Goal: Task Accomplishment & Management: Manage account settings

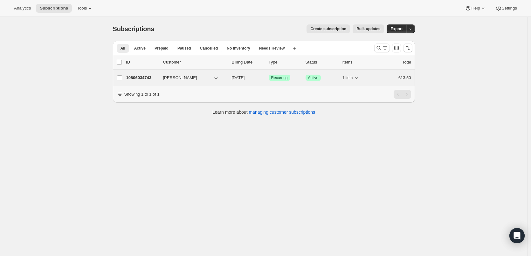
click at [134, 76] on p "10806034743" at bounding box center [142, 78] width 32 height 6
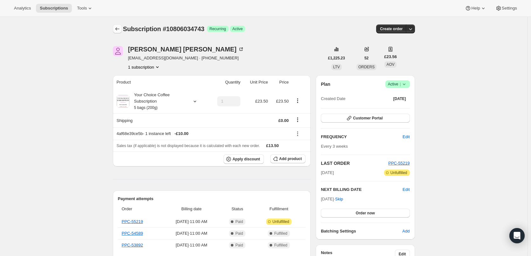
click at [121, 33] on button "Subscriptions" at bounding box center [117, 29] width 9 height 9
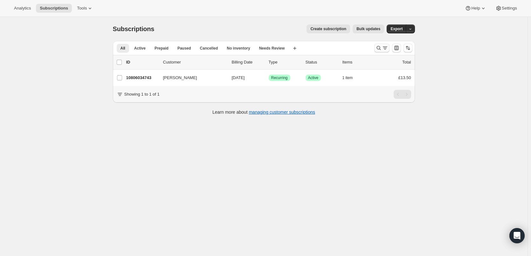
click at [387, 46] on icon "Search and filter results" at bounding box center [385, 48] width 6 height 6
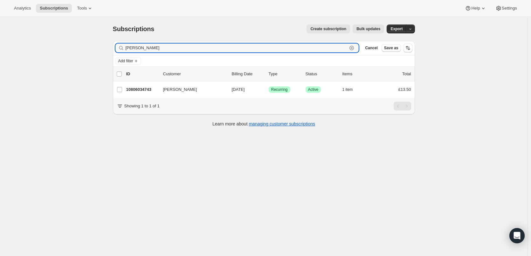
click at [355, 47] on icon "button" at bounding box center [352, 48] width 6 height 6
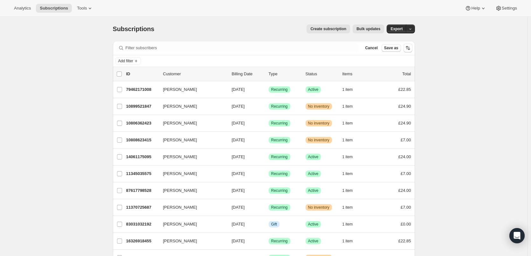
click at [377, 51] on button "Cancel" at bounding box center [372, 48] width 18 height 8
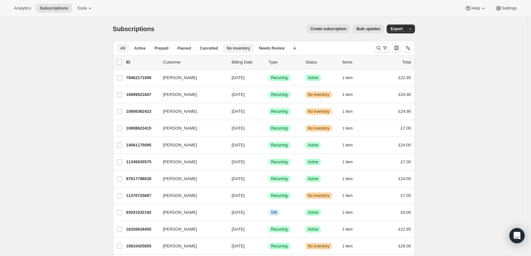
click at [240, 46] on span "No inventory" at bounding box center [238, 48] width 23 height 5
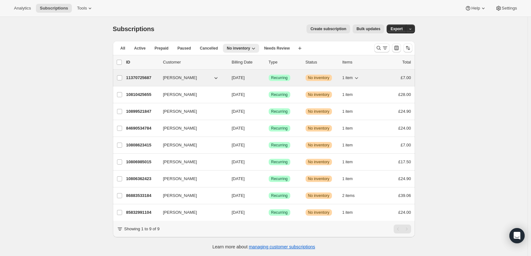
click at [140, 78] on p "11370725687" at bounding box center [142, 78] width 32 height 6
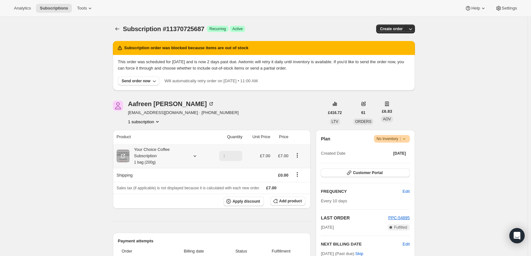
click at [144, 151] on div "Your Choice Coffee Subscription 1 bag (200g)" at bounding box center [158, 156] width 57 height 19
click at [120, 27] on icon "Subscriptions" at bounding box center [117, 29] width 6 height 6
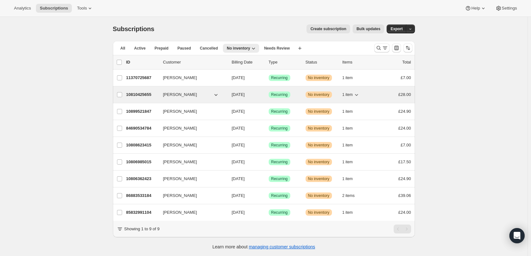
click at [141, 95] on p "10810425655" at bounding box center [142, 95] width 32 height 6
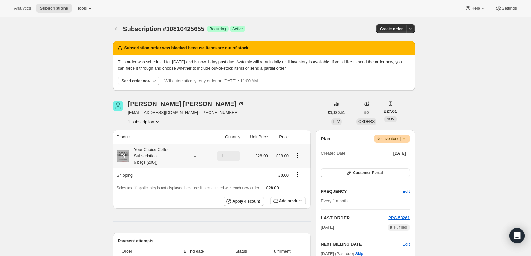
click at [147, 151] on div "Your Choice Coffee Subscription 6 bags (200g)" at bounding box center [158, 156] width 57 height 19
click at [117, 30] on icon "Subscriptions" at bounding box center [117, 29] width 6 height 6
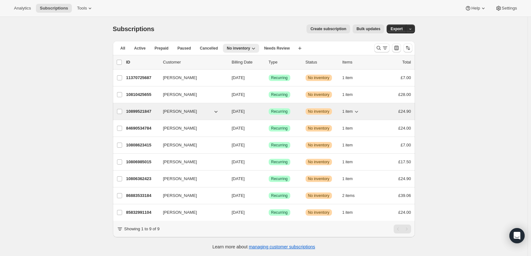
click at [139, 112] on p "10899521847" at bounding box center [142, 112] width 32 height 6
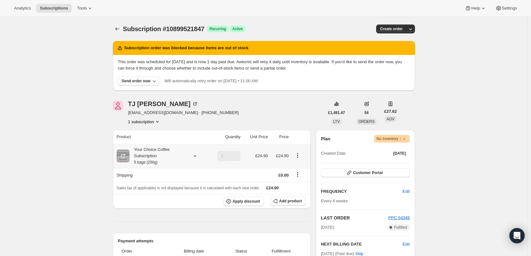
click at [150, 150] on div "Your Choice Coffee Subscription 5 bags (200g)" at bounding box center [158, 156] width 57 height 19
click at [120, 30] on icon "Subscriptions" at bounding box center [117, 29] width 6 height 6
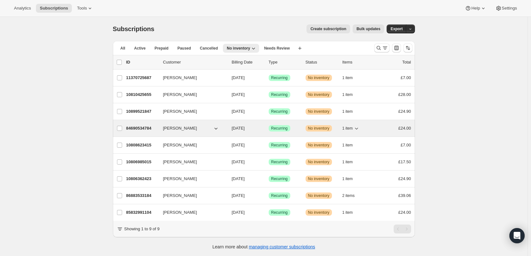
click at [142, 128] on p "84690534784" at bounding box center [142, 128] width 32 height 6
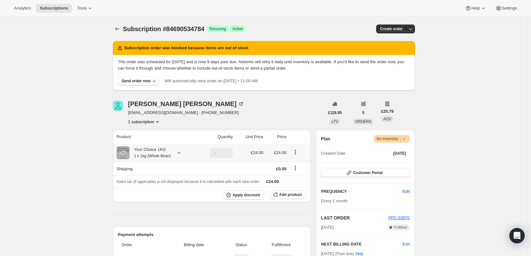
click at [161, 149] on div "Your Choice 1KG 1 x 1kg (Whole Bean)" at bounding box center [150, 153] width 41 height 13
click at [117, 28] on icon "Subscriptions" at bounding box center [117, 29] width 6 height 6
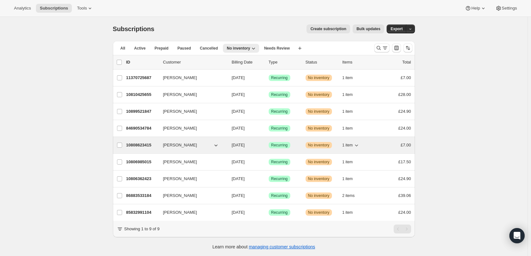
click at [134, 146] on p "10808623415" at bounding box center [142, 145] width 32 height 6
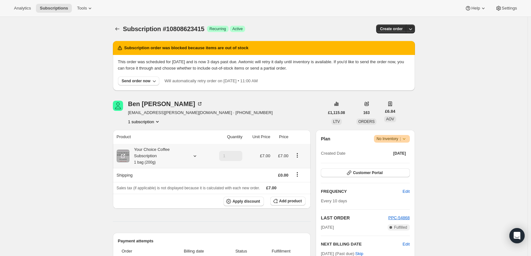
click at [137, 161] on small "1 bag (200g)" at bounding box center [145, 162] width 22 height 4
click at [119, 30] on icon "Subscriptions" at bounding box center [117, 29] width 6 height 6
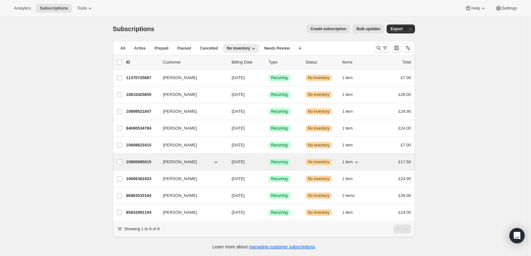
click at [141, 161] on p "10806985015" at bounding box center [142, 162] width 32 height 6
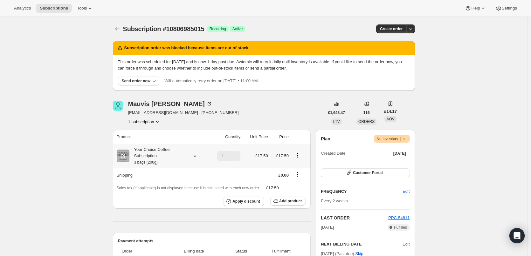
click at [144, 151] on div "Your Choice Coffee Subscription 3 bags (200g)" at bounding box center [158, 156] width 57 height 19
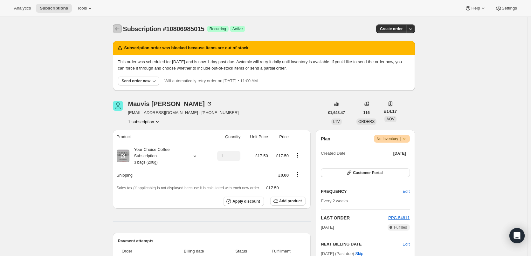
click at [116, 26] on icon "Subscriptions" at bounding box center [117, 29] width 6 height 6
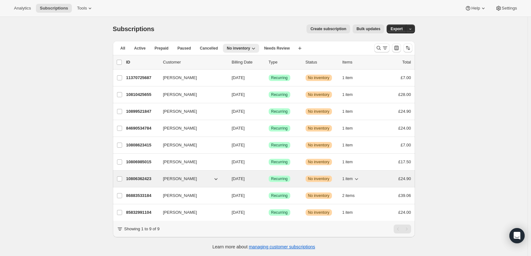
click at [140, 180] on p "10806362423" at bounding box center [142, 179] width 32 height 6
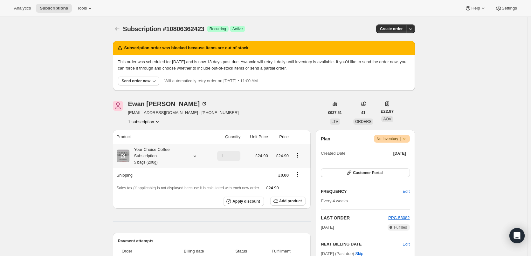
click at [141, 155] on div "Your Choice Coffee Subscription 5 bags (200g)" at bounding box center [158, 156] width 57 height 19
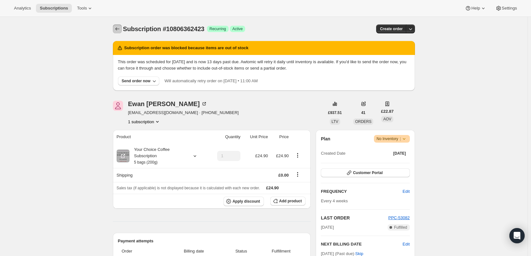
click at [116, 28] on icon "Subscriptions" at bounding box center [117, 29] width 6 height 6
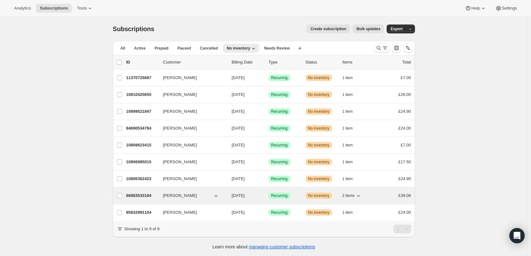
click at [140, 196] on p "86883533184" at bounding box center [142, 196] width 32 height 6
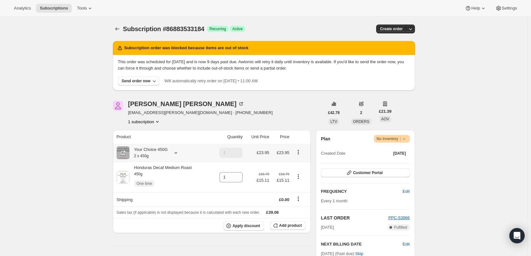
click at [149, 156] on small "2 x 450g" at bounding box center [141, 156] width 15 height 4
click at [118, 28] on icon "Subscriptions" at bounding box center [117, 29] width 6 height 6
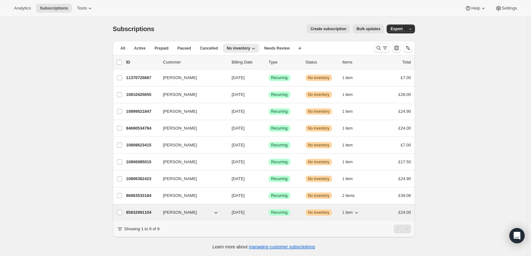
click at [144, 210] on p "85832991104" at bounding box center [142, 213] width 32 height 6
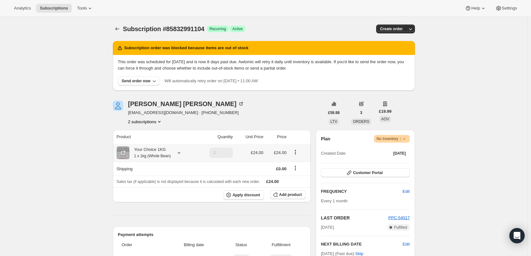
click at [152, 150] on div "Your Choice 1KG 1 x 1kg (Whole Bean)" at bounding box center [150, 153] width 41 height 13
click at [115, 29] on button "Subscriptions" at bounding box center [117, 29] width 9 height 9
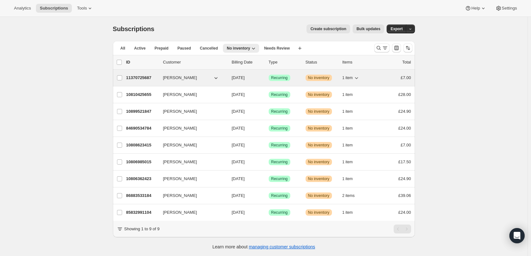
click at [141, 78] on p "11370725687" at bounding box center [142, 78] width 32 height 6
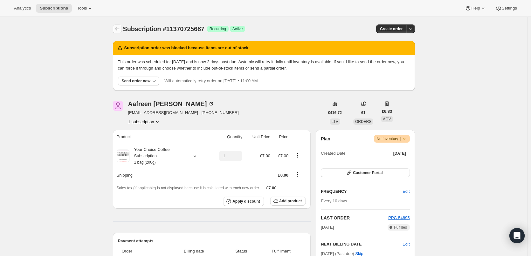
click at [118, 31] on icon "Subscriptions" at bounding box center [117, 29] width 6 height 6
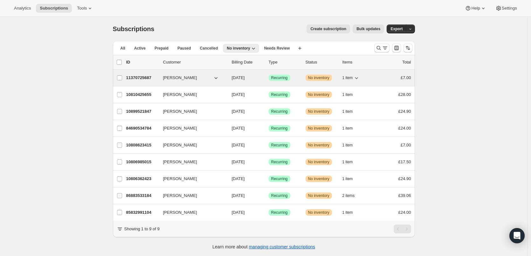
click at [144, 76] on p "11370725687" at bounding box center [142, 78] width 32 height 6
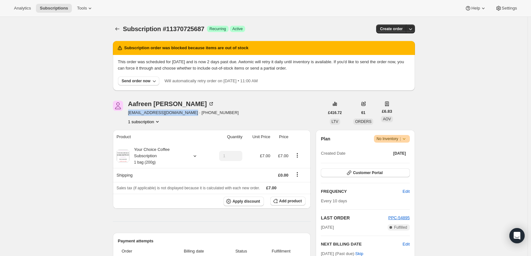
drag, startPoint x: 187, startPoint y: 112, endPoint x: 129, endPoint y: 112, distance: 57.9
click at [129, 112] on div "[PERSON_NAME] [PERSON_NAME][EMAIL_ADDRESS][DOMAIN_NAME] · [PHONE_NUMBER] 1 subs…" at bounding box center [219, 113] width 212 height 24
copy span "[EMAIL_ADDRESS][DOMAIN_NAME]"
click at [117, 28] on icon "Subscriptions" at bounding box center [117, 29] width 6 height 6
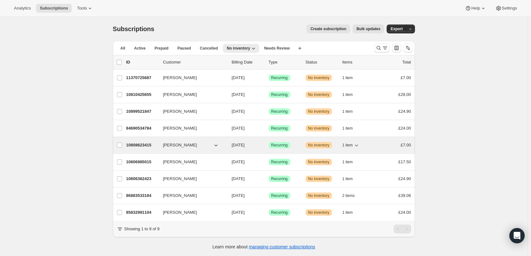
click at [172, 147] on span "[PERSON_NAME]" at bounding box center [180, 145] width 34 height 6
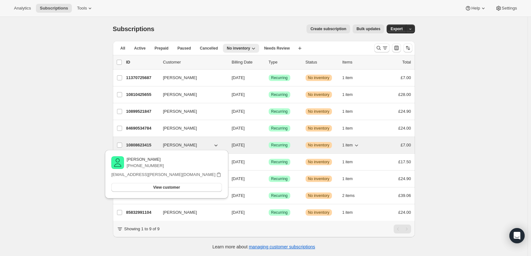
click at [144, 145] on p "10808623415" at bounding box center [142, 145] width 32 height 6
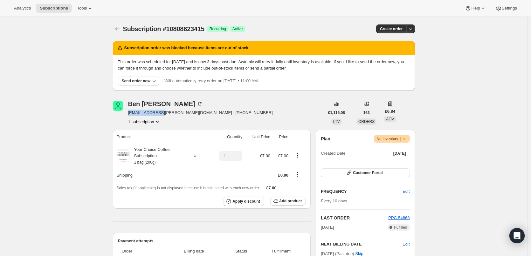
drag, startPoint x: 130, startPoint y: 112, endPoint x: 165, endPoint y: 111, distance: 35.3
click at [165, 111] on span "[EMAIL_ADDRESS][PERSON_NAME][DOMAIN_NAME] · [PHONE_NUMBER]" at bounding box center [200, 113] width 145 height 6
copy span "ben.ramm@me.com"
click at [117, 27] on icon "Subscriptions" at bounding box center [117, 29] width 6 height 6
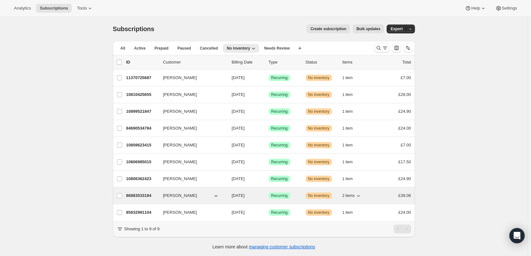
click at [137, 192] on div "86883533184 Katherine Lovett 09/20/2025 Success Recurring Warning No inventory …" at bounding box center [268, 196] width 285 height 9
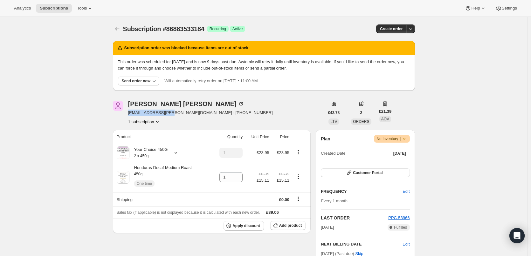
drag, startPoint x: 130, startPoint y: 113, endPoint x: 169, endPoint y: 113, distance: 38.2
click at [169, 113] on span "[EMAIL_ADDRESS][PERSON_NAME][DOMAIN_NAME] · [PHONE_NUMBER]" at bounding box center [200, 113] width 145 height 6
copy span "ke.lovett@yahoo.com"
click at [117, 30] on icon "Subscriptions" at bounding box center [117, 29] width 6 height 6
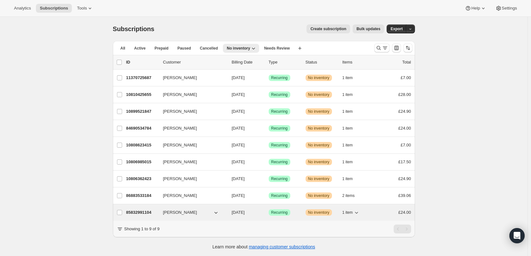
click at [138, 211] on p "85832991104" at bounding box center [142, 213] width 32 height 6
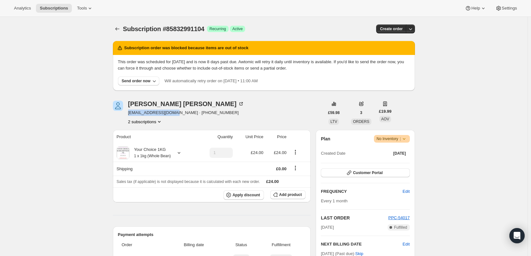
drag, startPoint x: 130, startPoint y: 113, endPoint x: 173, endPoint y: 114, distance: 43.6
click at [173, 114] on span "[EMAIL_ADDRESS][DOMAIN_NAME] · [PHONE_NUMBER]" at bounding box center [186, 113] width 116 height 6
copy span "miskelly776@gmail.com"
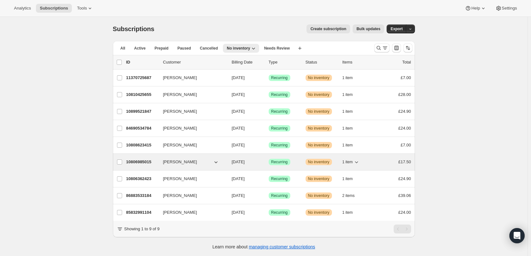
click at [136, 163] on p "10806985015" at bounding box center [142, 162] width 32 height 6
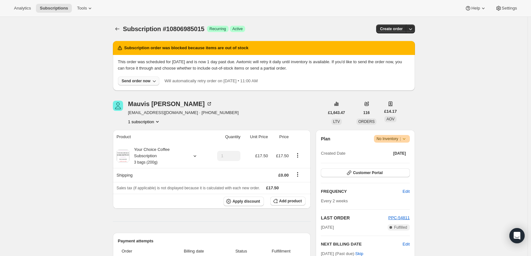
click at [148, 79] on div "Send order now" at bounding box center [136, 81] width 29 height 5
click at [140, 93] on span "Include sold-out items" at bounding box center [126, 94] width 40 height 5
